Goal: Find specific fact: Find specific fact

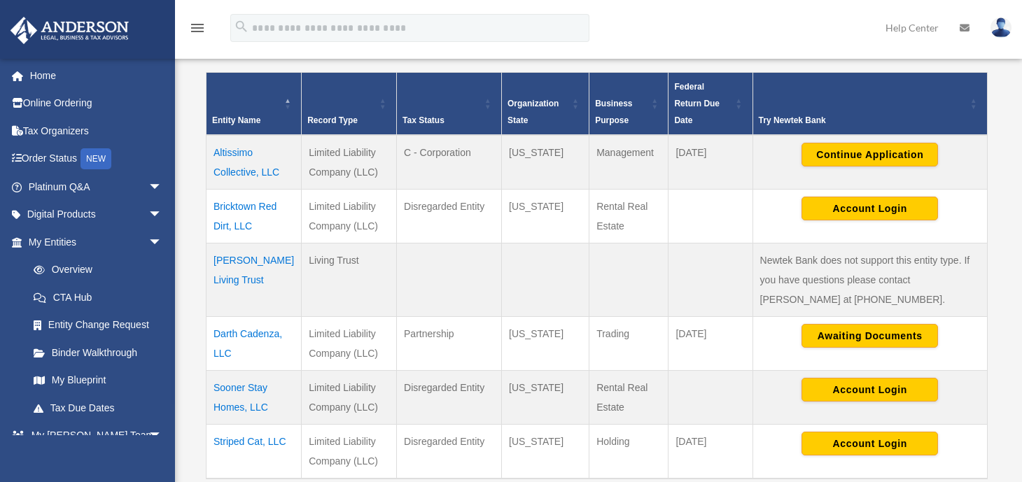
scroll to position [317, 0]
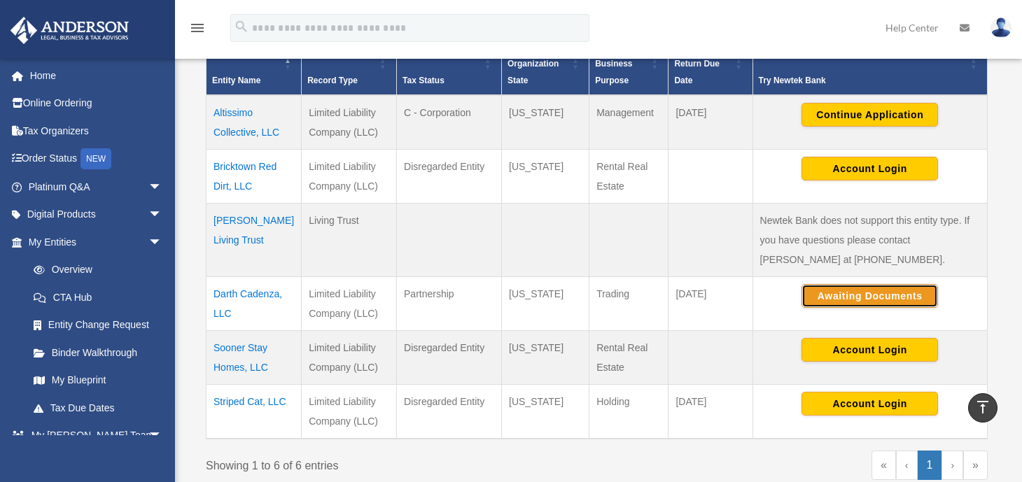
click at [870, 298] on button "Awaiting Documents" at bounding box center [869, 296] width 136 height 24
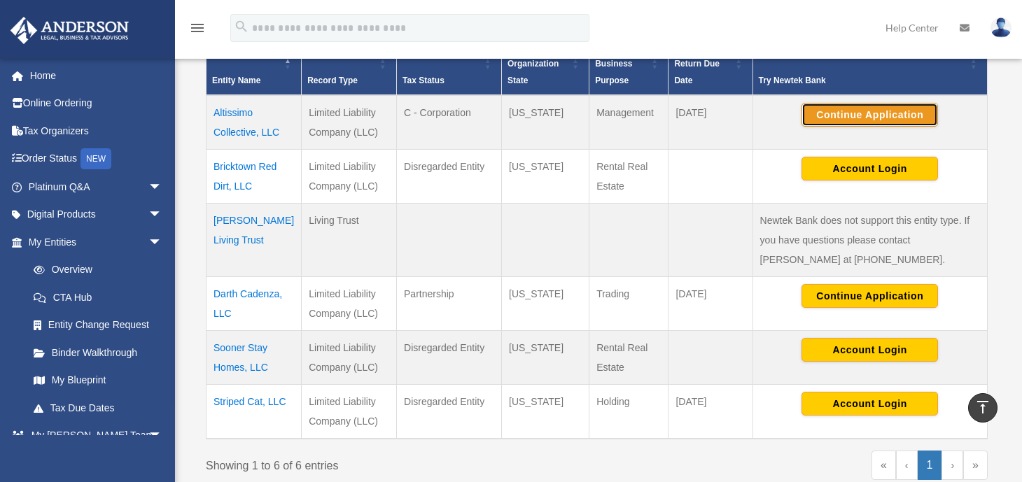
click at [875, 113] on button "Continue Application" at bounding box center [869, 115] width 136 height 24
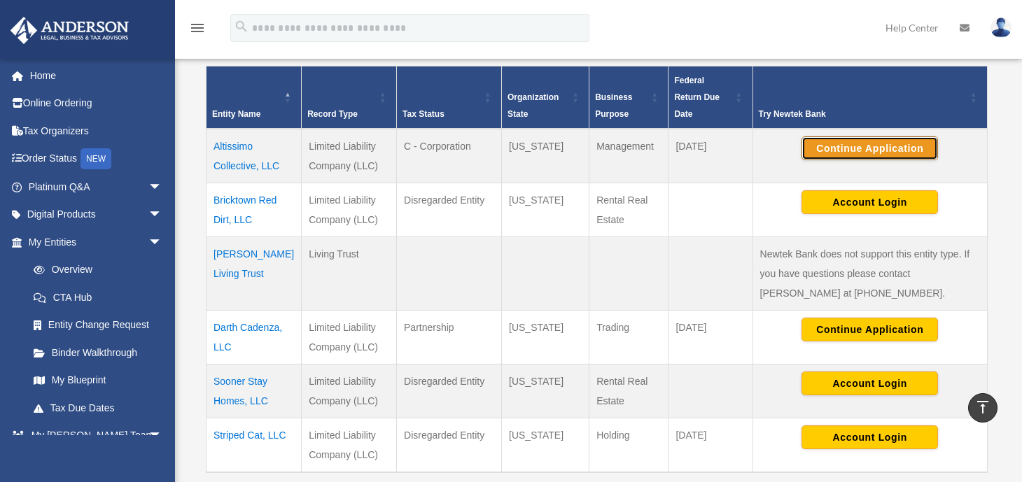
scroll to position [281, 0]
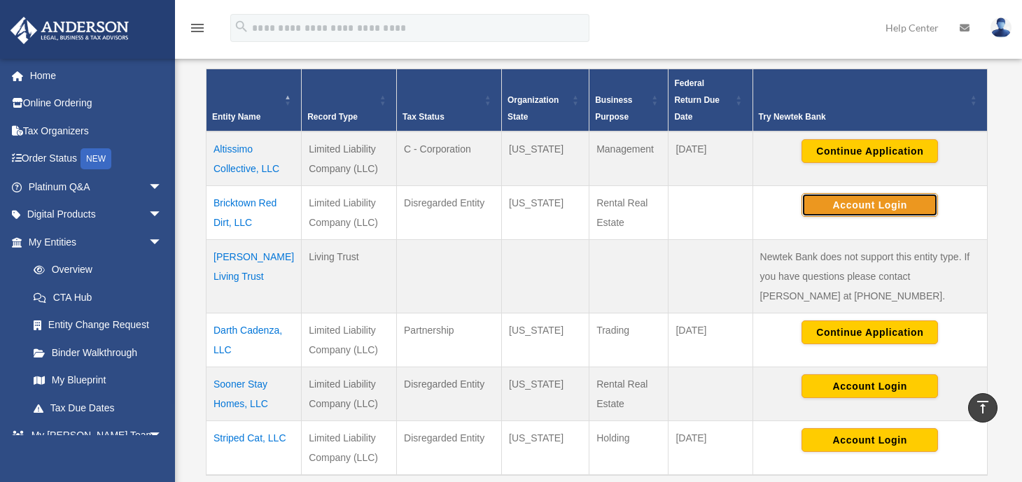
click at [859, 203] on button "Account Login" at bounding box center [869, 205] width 136 height 24
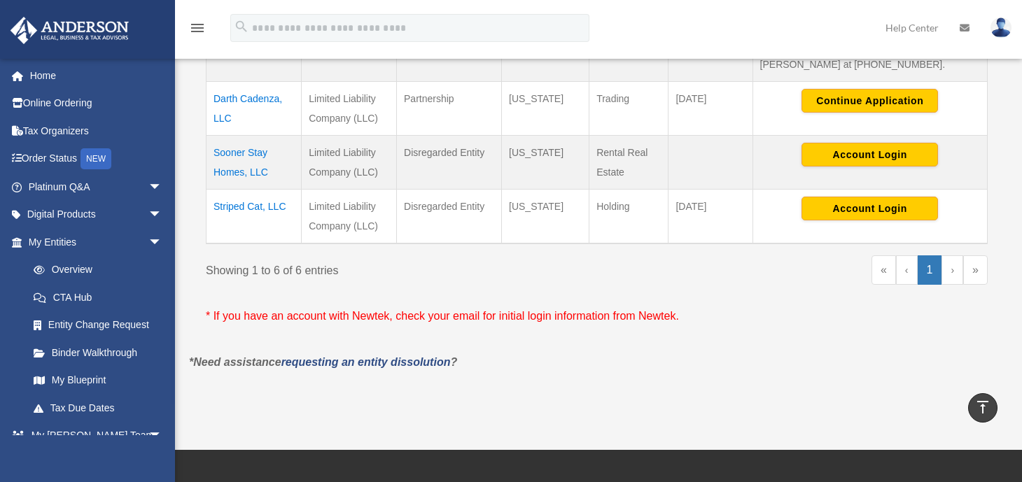
scroll to position [521, 0]
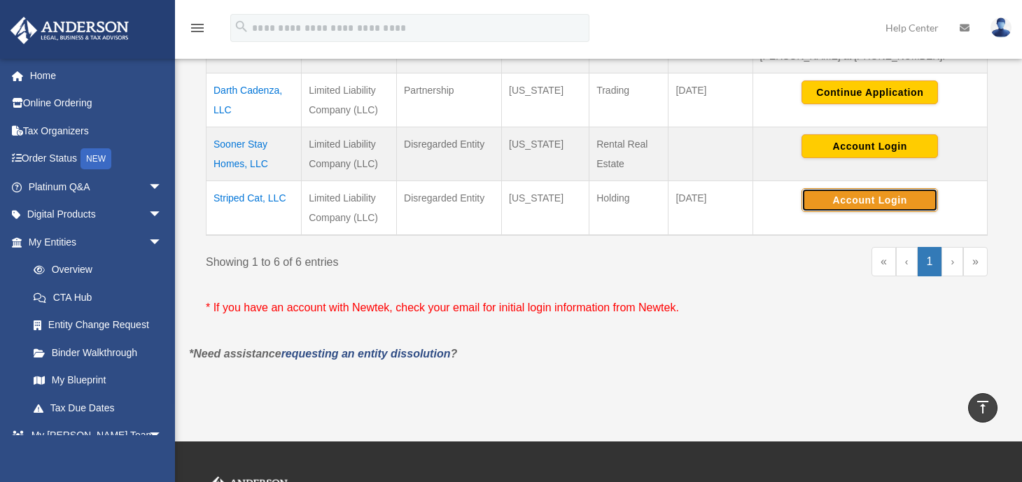
click at [850, 194] on button "Account Login" at bounding box center [869, 200] width 136 height 24
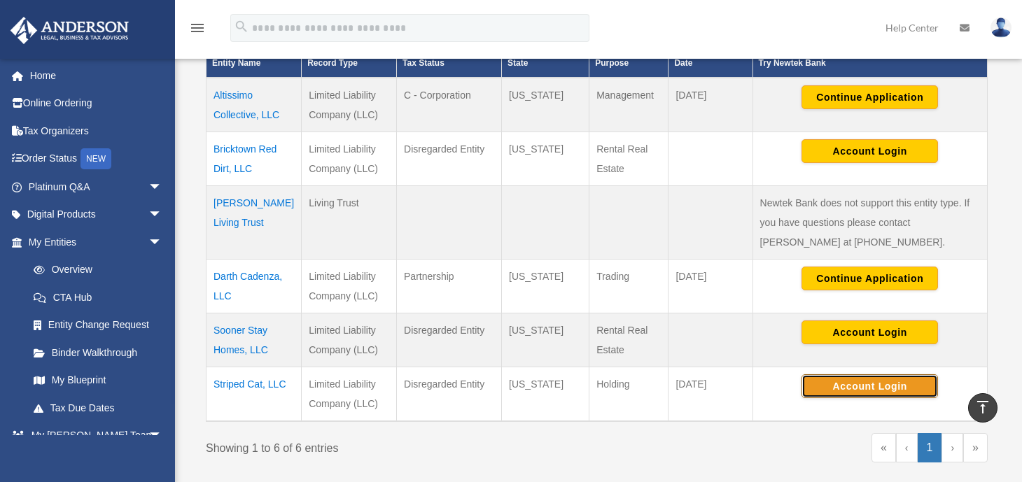
scroll to position [330, 0]
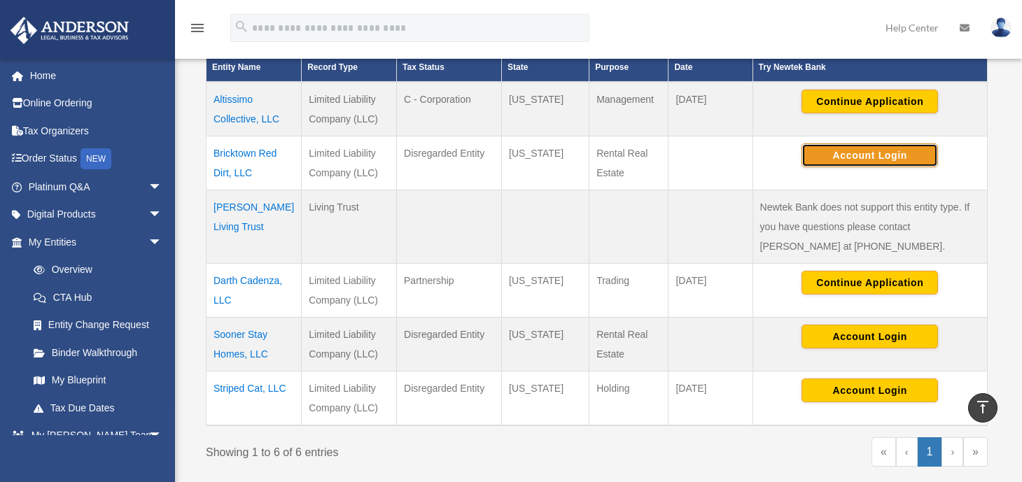
click at [875, 157] on button "Account Login" at bounding box center [869, 155] width 136 height 24
click at [248, 155] on td "Bricktown Red Dirt, LLC" at bounding box center [253, 163] width 95 height 54
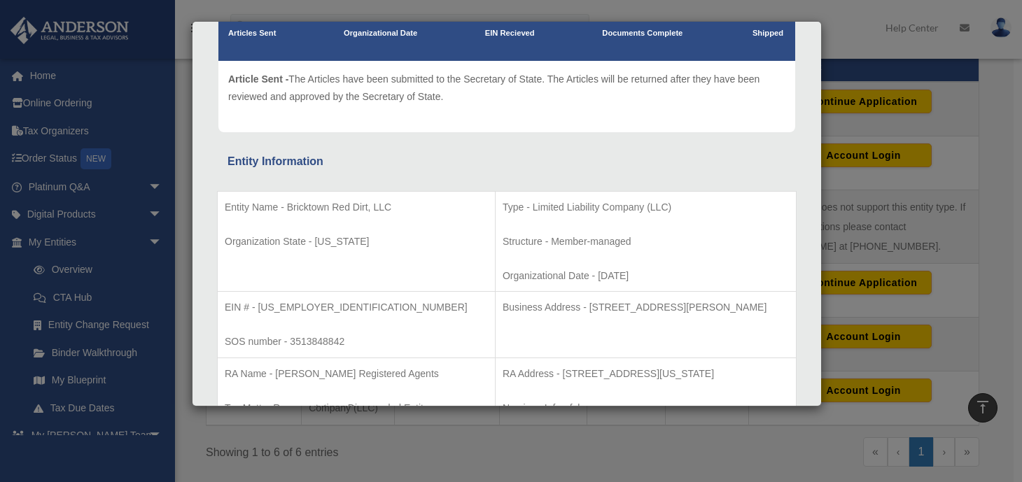
scroll to position [134, 0]
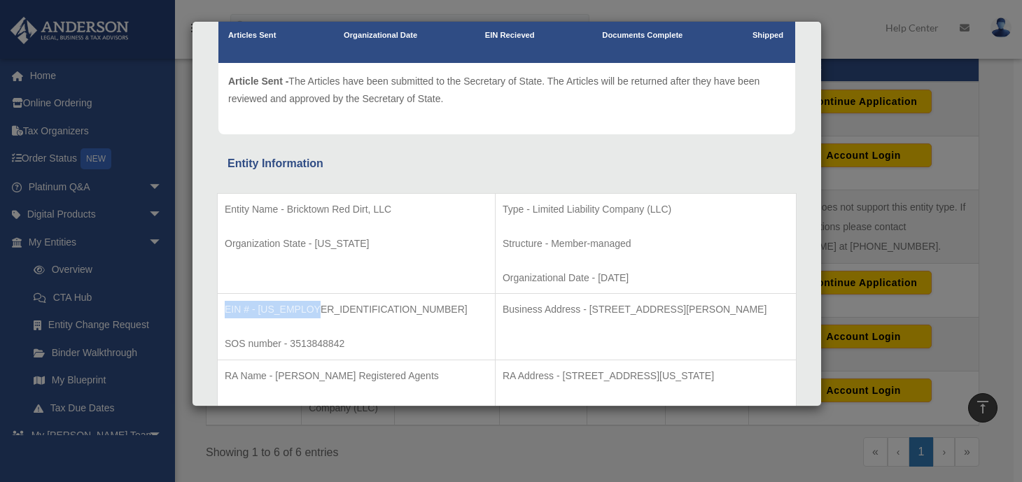
drag, startPoint x: 314, startPoint y: 309, endPoint x: 223, endPoint y: 300, distance: 92.1
click at [223, 300] on td "EIN # - [US_EMPLOYER_IDENTIFICATION_NUMBER] SOS number - 3513848842" at bounding box center [357, 327] width 278 height 66
copy p "EIN # - [US_EMPLOYER_IDENTIFICATION_NUMBER]"
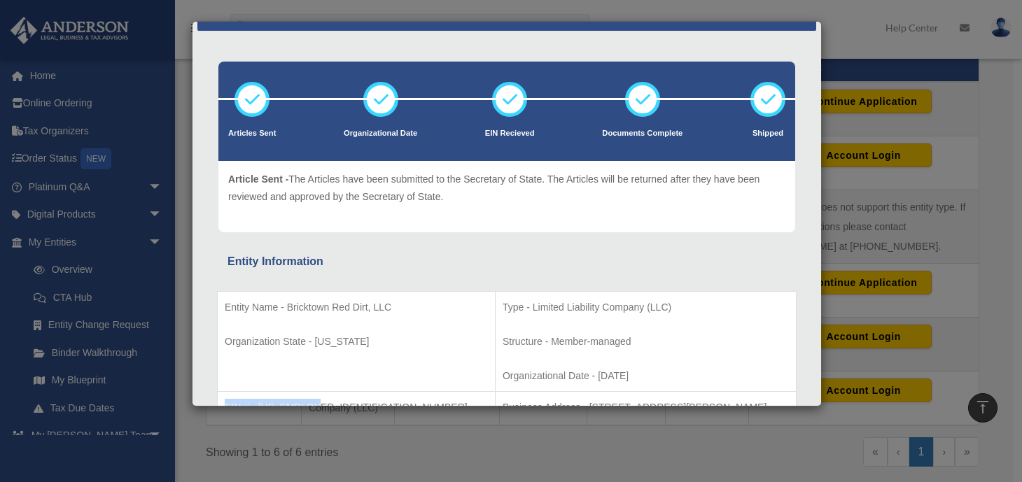
scroll to position [0, 0]
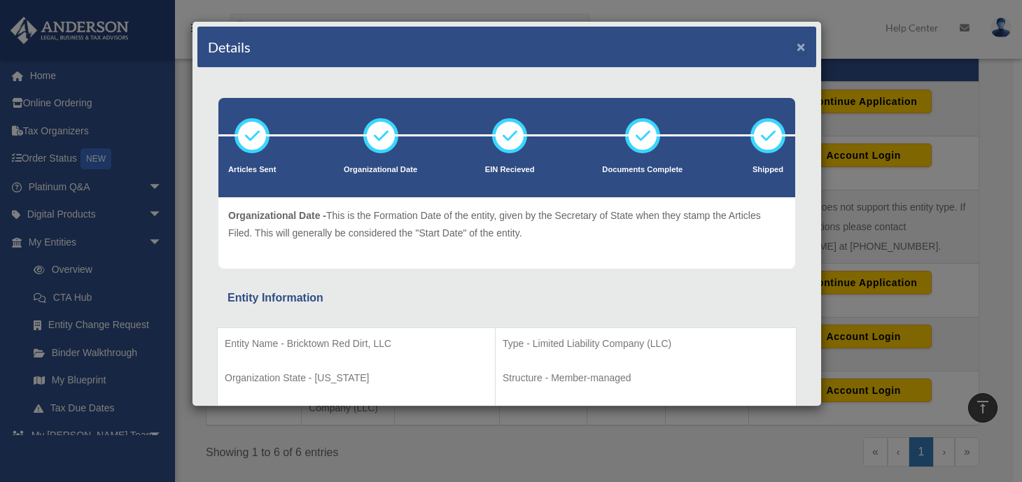
click at [796, 48] on button "×" at bounding box center [800, 46] width 9 height 15
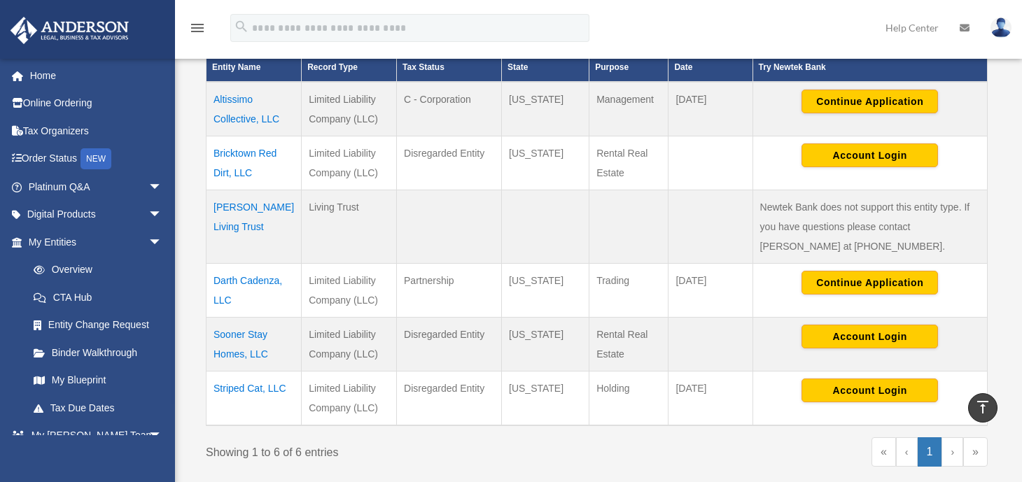
click at [231, 333] on td "Sooner Stay Homes, LLC" at bounding box center [253, 345] width 95 height 54
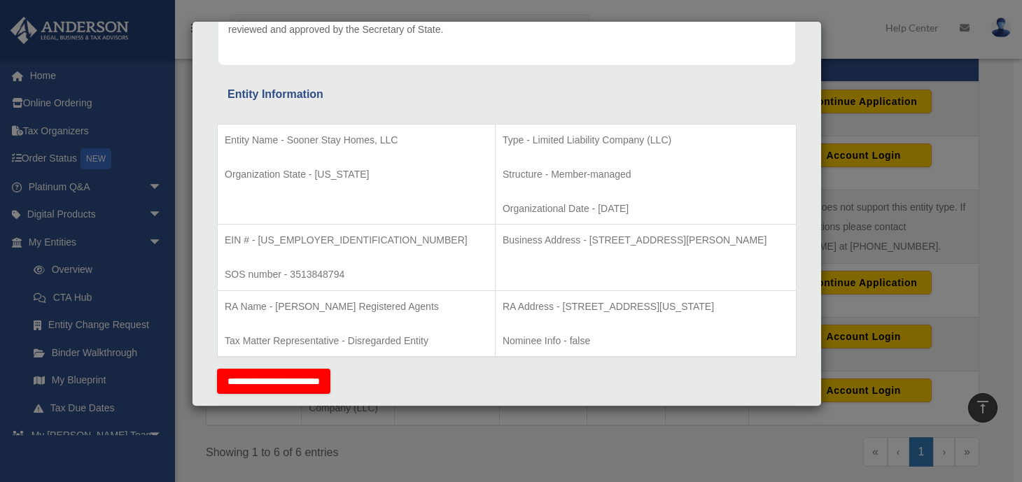
scroll to position [132, 0]
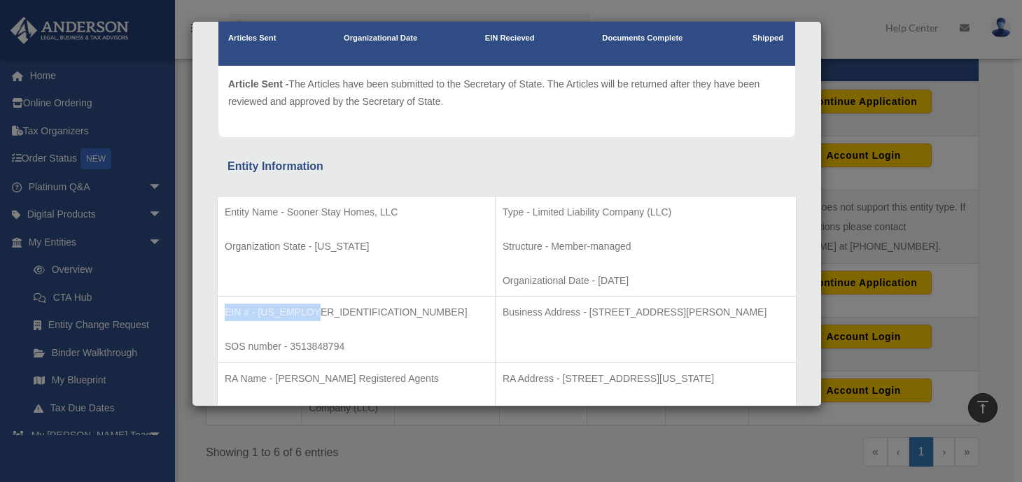
drag, startPoint x: 323, startPoint y: 311, endPoint x: 223, endPoint y: 313, distance: 99.4
click at [223, 313] on td "EIN # - [US_EMPLOYER_IDENTIFICATION_NUMBER] SOS number - 3513848794" at bounding box center [357, 330] width 278 height 66
click at [265, 316] on p "EIN # - [US_EMPLOYER_IDENTIFICATION_NUMBER]" at bounding box center [356, 312] width 263 height 17
drag, startPoint x: 332, startPoint y: 310, endPoint x: 253, endPoint y: 311, distance: 79.1
click at [253, 311] on p "EIN # - [US_EMPLOYER_IDENTIFICATION_NUMBER]" at bounding box center [356, 312] width 263 height 17
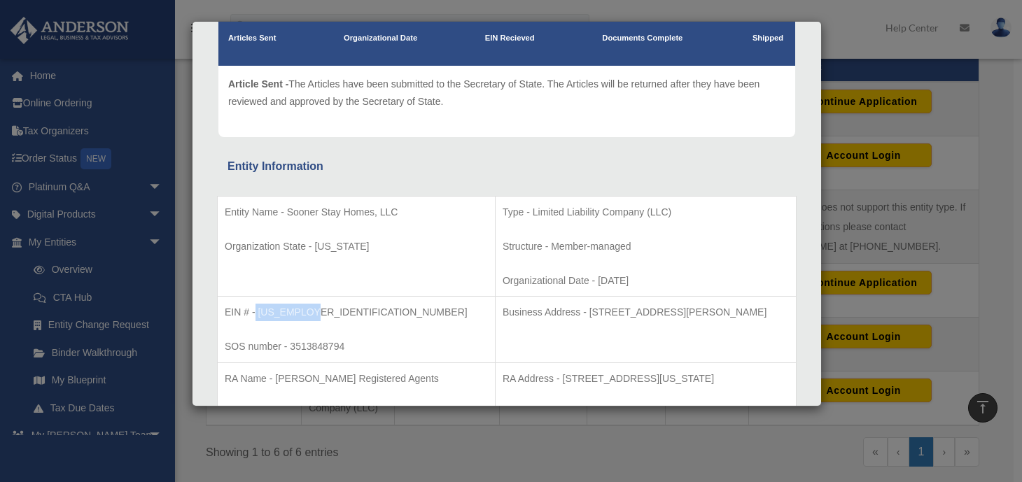
copy p "[US_EMPLOYER_IDENTIFICATION_NUMBER]"
click at [973, 279] on div "Details × Articles Sent Organizational Date" at bounding box center [511, 241] width 1022 height 482
click at [529, 442] on div "Details × Articles Sent Organizational Date" at bounding box center [511, 241] width 1022 height 482
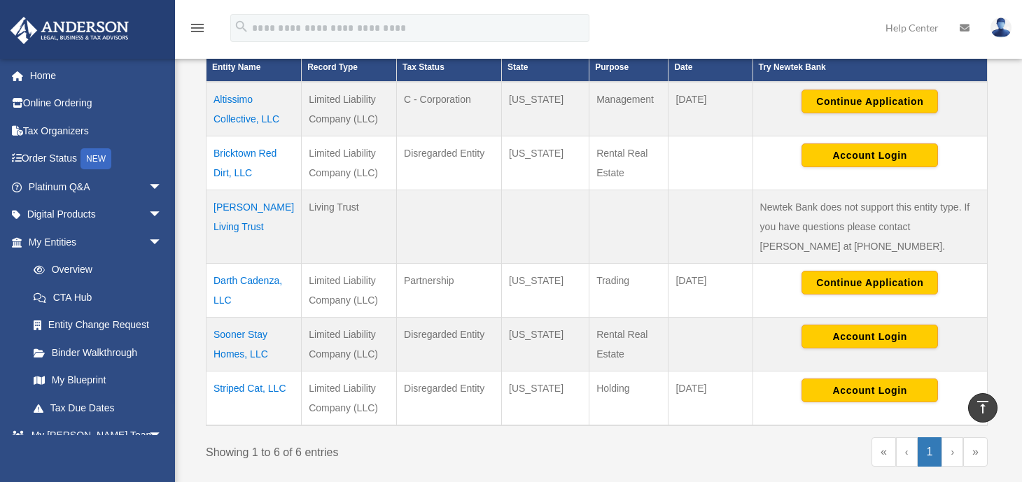
click at [232, 334] on td "Sooner Stay Homes, LLC" at bounding box center [253, 345] width 95 height 54
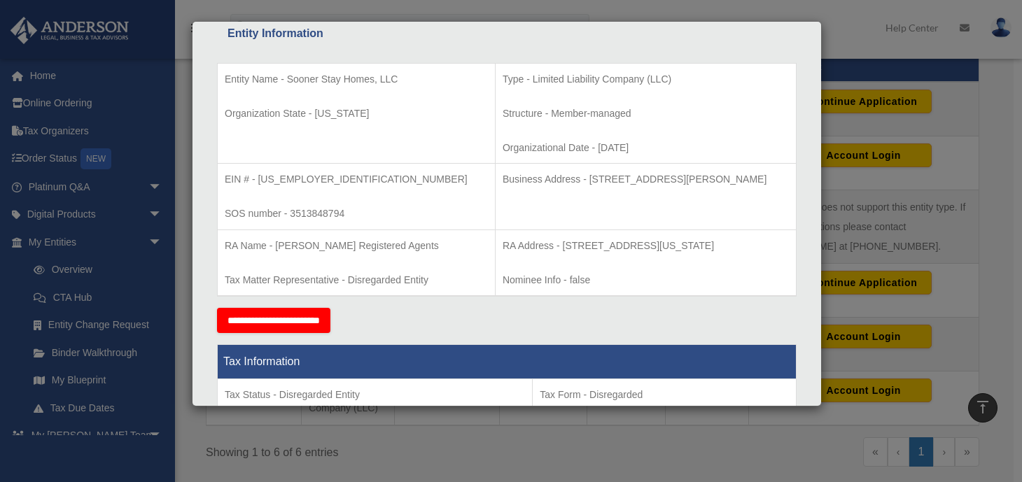
scroll to position [0, 0]
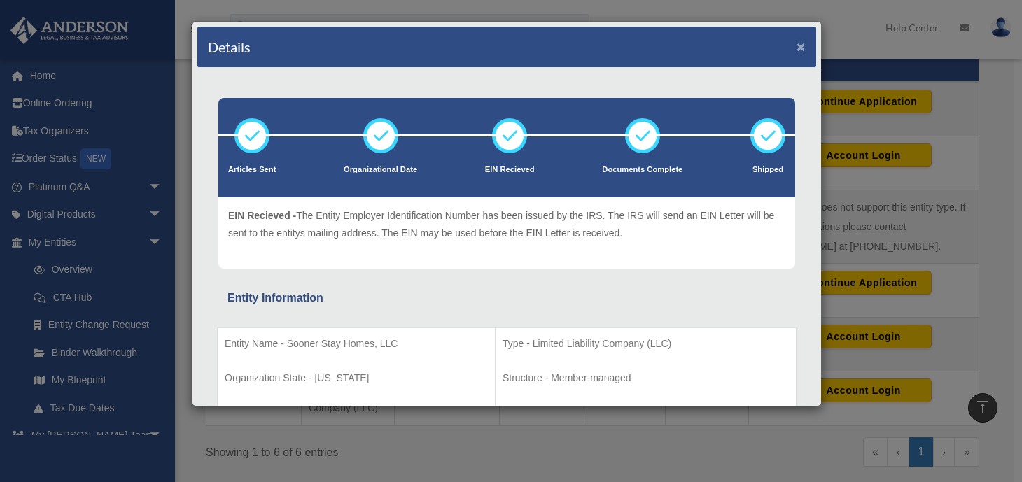
click at [796, 49] on button "×" at bounding box center [800, 46] width 9 height 15
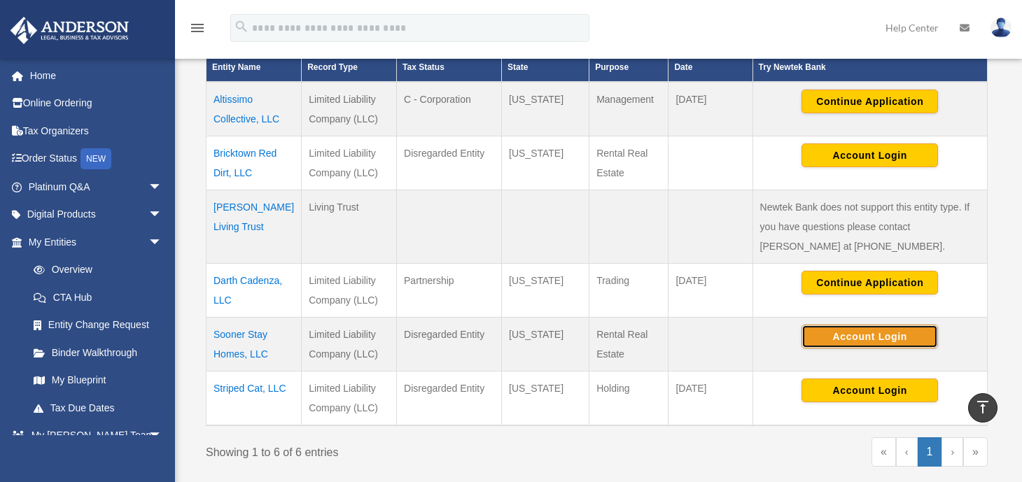
click at [875, 332] on button "Account Login" at bounding box center [869, 337] width 136 height 24
click at [228, 330] on td "Sooner Stay Homes, LLC" at bounding box center [253, 345] width 95 height 54
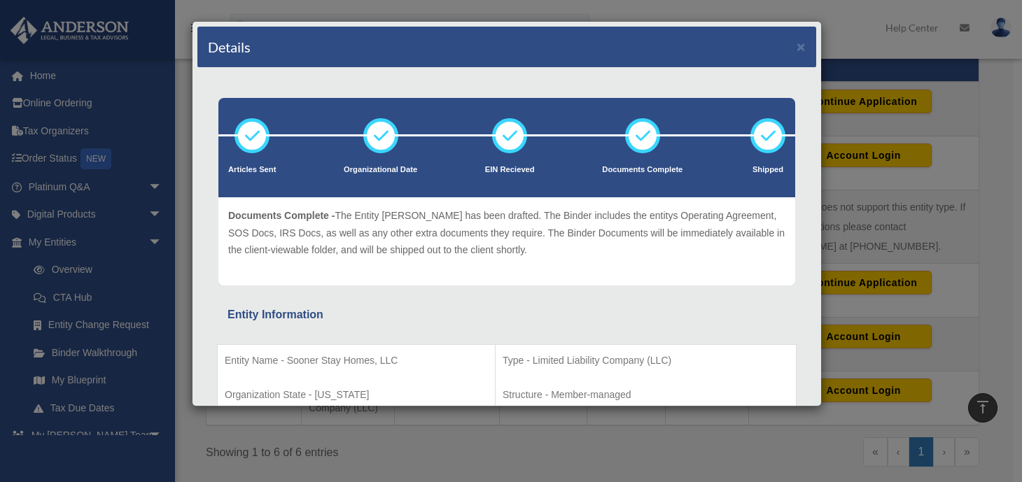
click at [530, 447] on div "Details × Articles Sent Organizational Date" at bounding box center [511, 241] width 1022 height 482
